Goal: Task Accomplishment & Management: Manage account settings

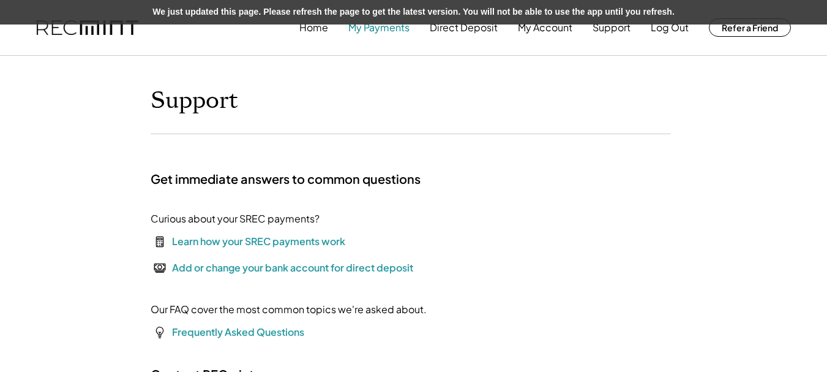
click at [392, 29] on button "My Payments" at bounding box center [378, 27] width 61 height 24
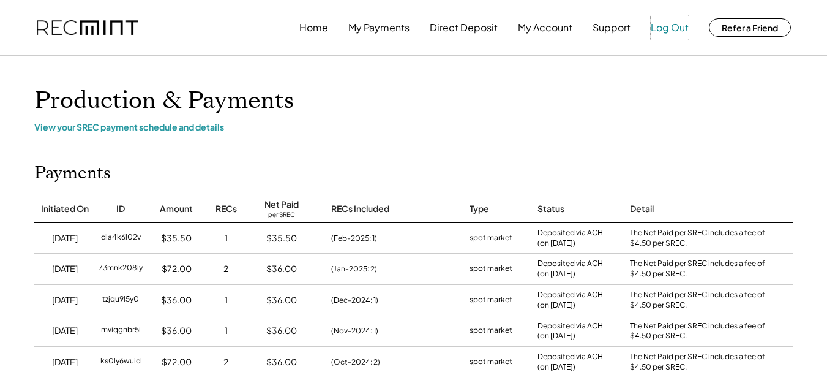
click at [671, 23] on button "Log Out" at bounding box center [670, 27] width 38 height 24
